Goal: Task Accomplishment & Management: Use online tool/utility

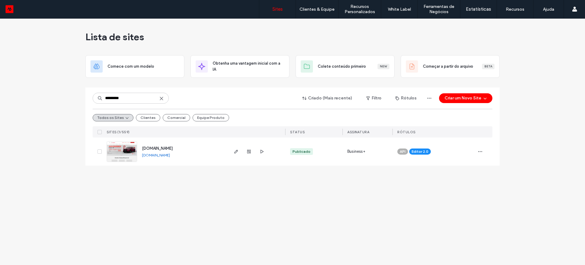
click at [158, 154] on link "www.kaizenrs.com.br" at bounding box center [156, 155] width 28 height 5
drag, startPoint x: 128, startPoint y: 97, endPoint x: 103, endPoint y: 101, distance: 25.8
click at [103, 101] on input "********" at bounding box center [131, 98] width 76 height 11
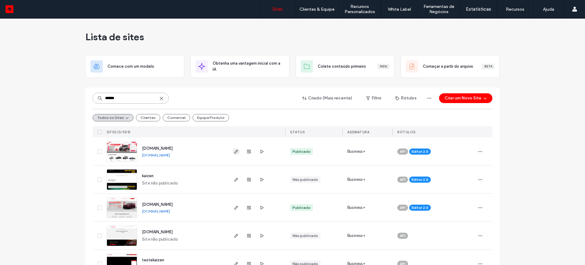
type input "******"
click at [234, 150] on icon "button" at bounding box center [236, 151] width 5 height 5
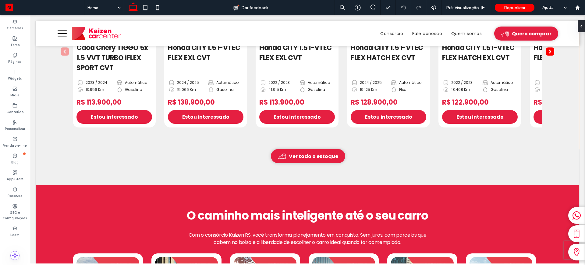
scroll to position [455, 0]
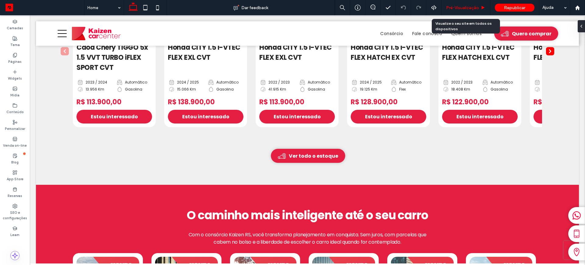
click at [458, 8] on span "Pré-Visualizaçāo" at bounding box center [462, 7] width 33 height 5
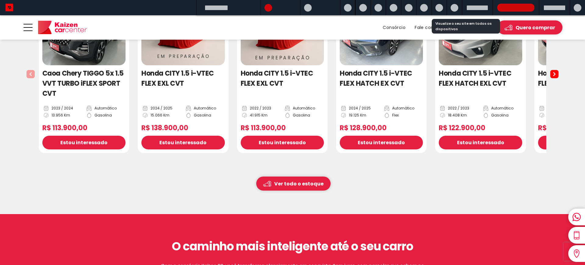
scroll to position [475, 0]
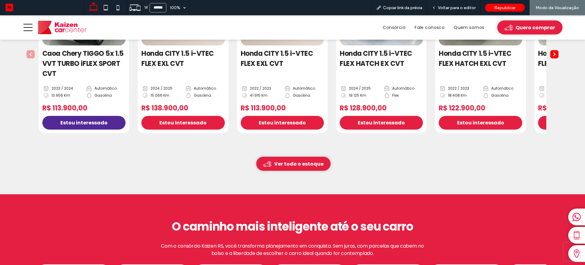
click at [89, 121] on span "Estou interessado" at bounding box center [83, 123] width 47 height 8
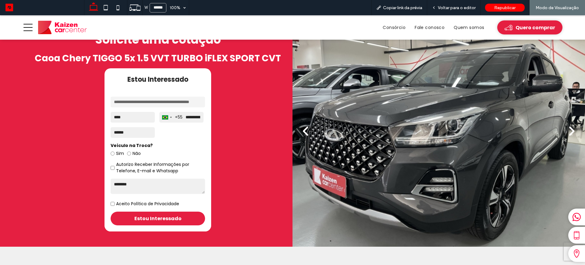
scroll to position [457, 0]
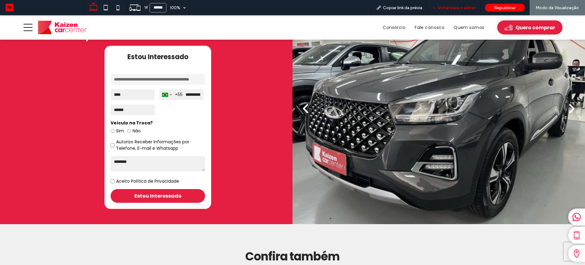
click at [444, 7] on span "Voltar para o editor" at bounding box center [457, 7] width 38 height 5
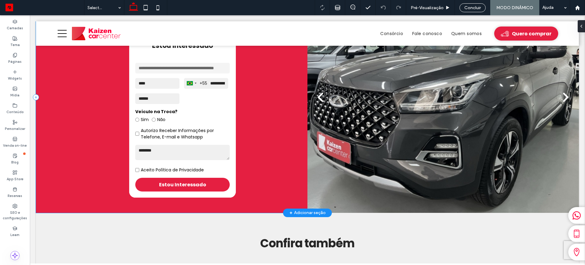
scroll to position [446, 0]
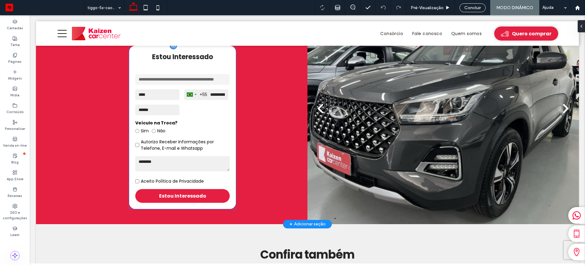
click at [148, 180] on label "Aceito Política de Privacidade" at bounding box center [172, 181] width 63 height 6
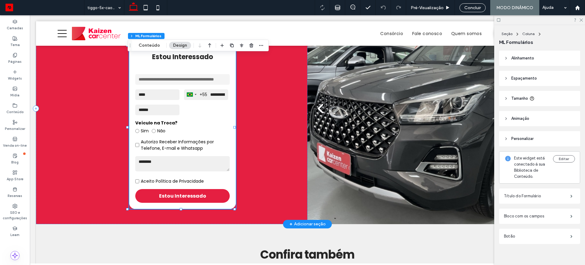
click at [143, 178] on label "Aceito Política de Privacidade" at bounding box center [172, 181] width 63 height 6
click at [140, 48] on button "Conteúdo" at bounding box center [149, 45] width 29 height 7
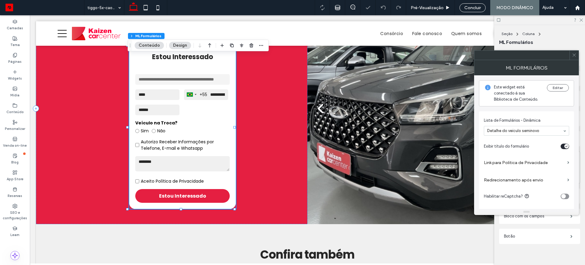
click at [147, 46] on button "Conteúdo" at bounding box center [149, 45] width 29 height 7
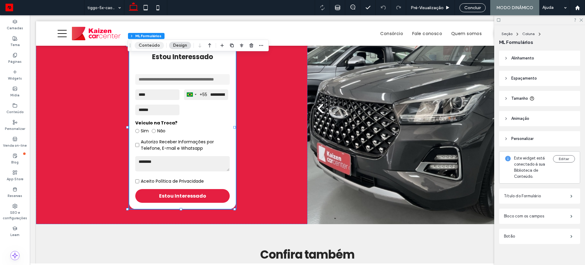
click at [139, 47] on button "Conteúdo" at bounding box center [149, 45] width 29 height 7
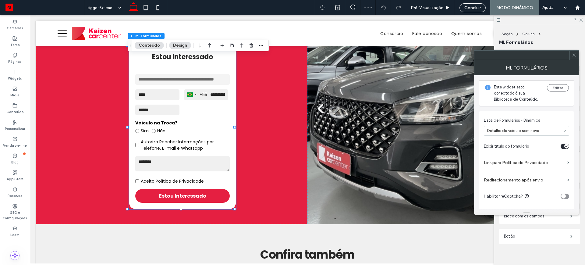
click at [533, 163] on label "Link para Política de Privacidade" at bounding box center [524, 162] width 81 height 11
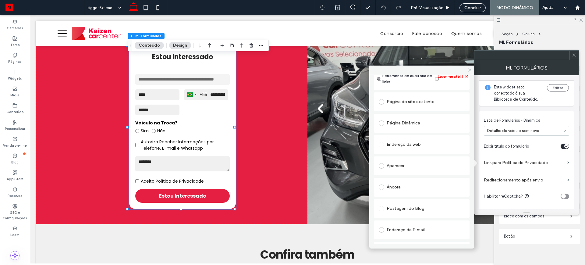
scroll to position [0, 0]
